Goal: Navigation & Orientation: Find specific page/section

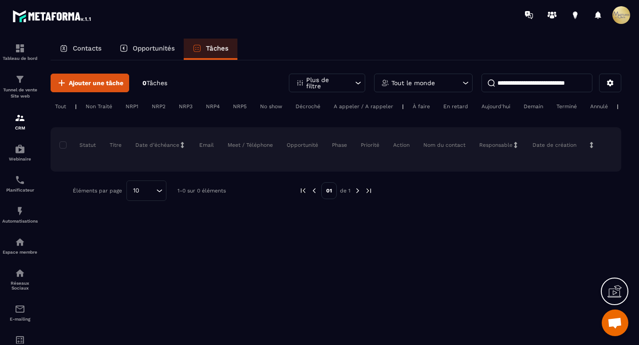
click at [62, 104] on div "Tout" at bounding box center [61, 106] width 20 height 11
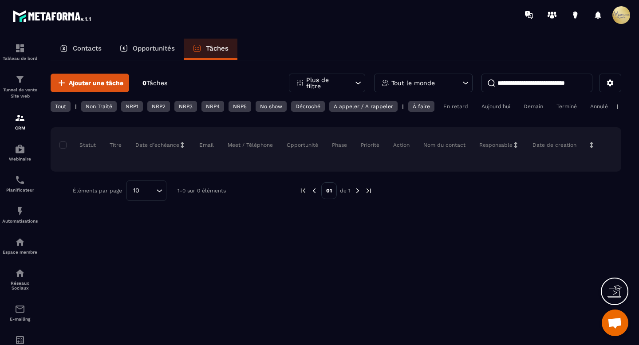
click at [91, 50] on p "Contacts" at bounding box center [87, 48] width 29 height 8
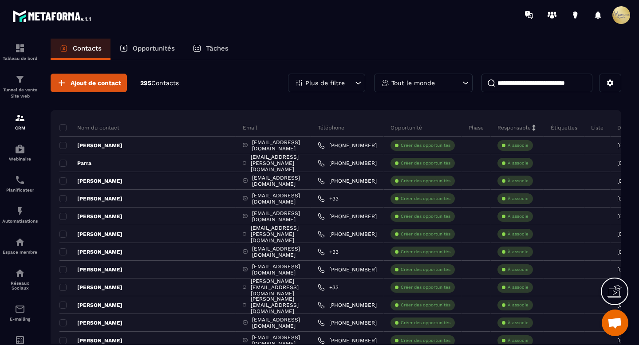
click at [160, 46] on p "Opportunités" at bounding box center [154, 48] width 42 height 8
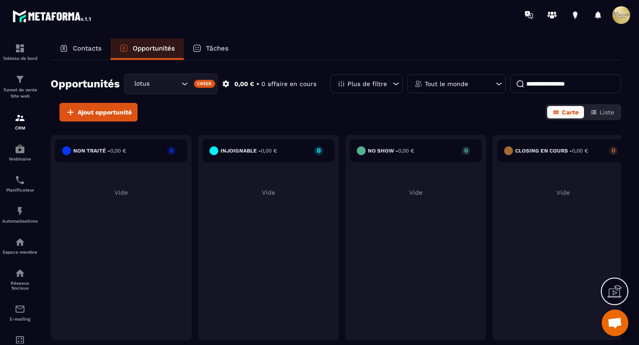
click at [393, 80] on icon at bounding box center [395, 83] width 9 height 9
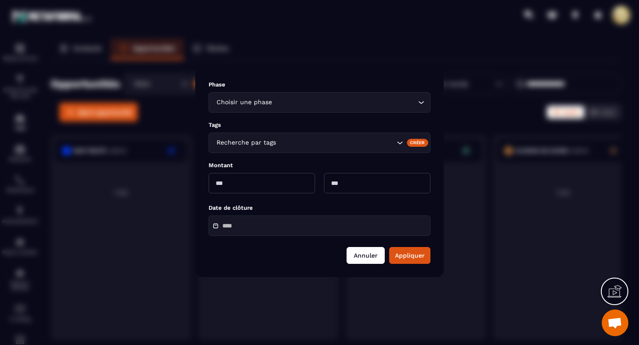
click at [371, 257] on button "Annuler" at bounding box center [366, 255] width 38 height 17
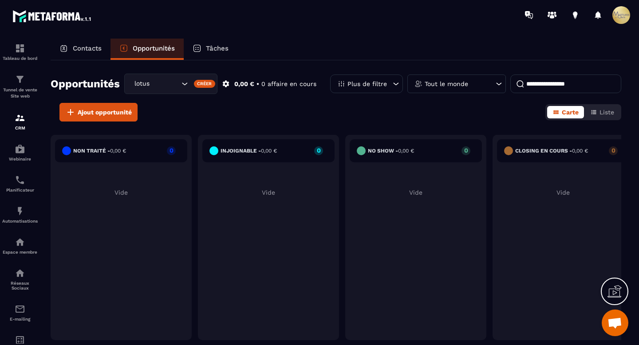
click at [278, 84] on p "0 affaire en cours" at bounding box center [288, 84] width 55 height 8
click at [235, 83] on p "0,00 €" at bounding box center [244, 84] width 20 height 8
click at [228, 83] on icon at bounding box center [226, 84] width 7 height 7
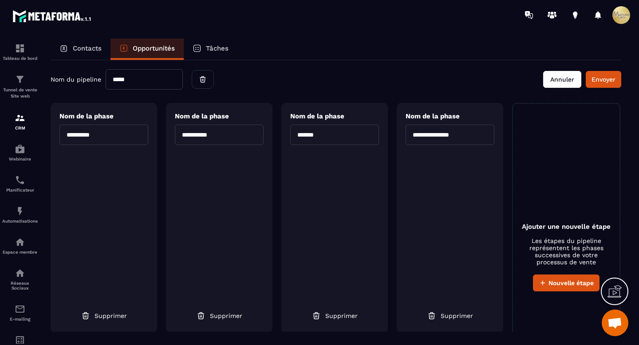
click at [558, 75] on button "Annuler" at bounding box center [562, 79] width 38 height 17
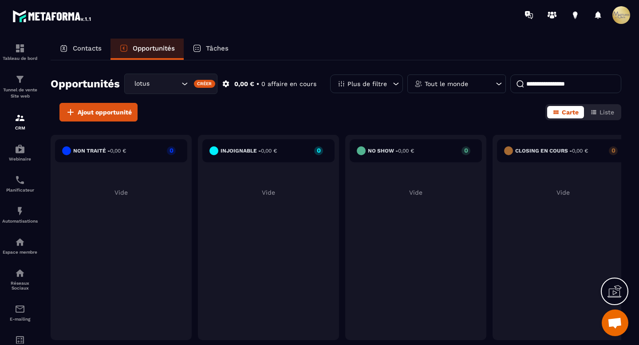
click at [215, 46] on p "Tâches" at bounding box center [217, 48] width 23 height 8
